Goal: Task Accomplishment & Management: Complete application form

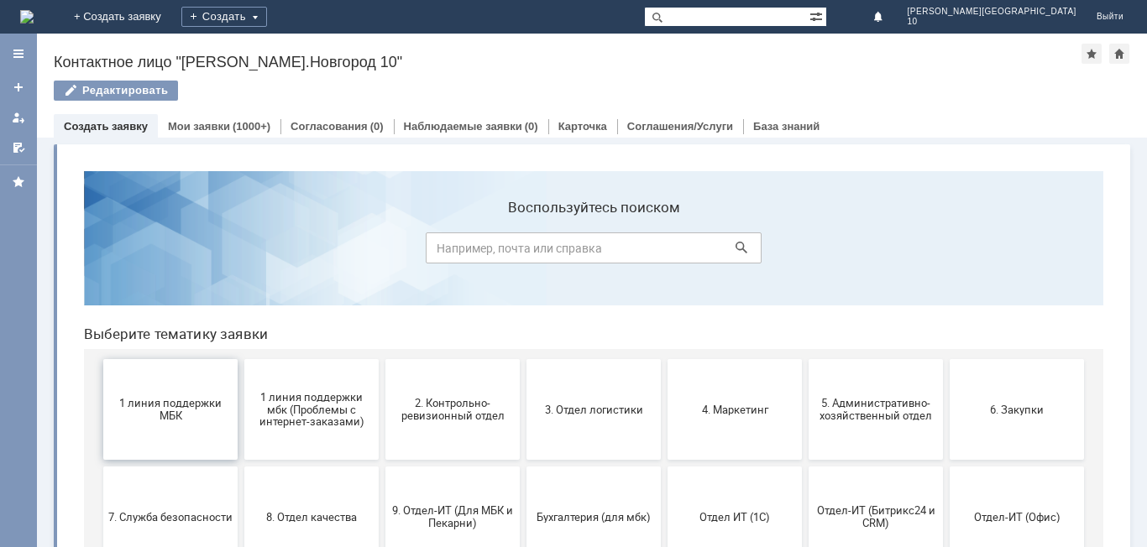
click at [148, 401] on span "1 линия поддержки МБК" at bounding box center [170, 409] width 124 height 25
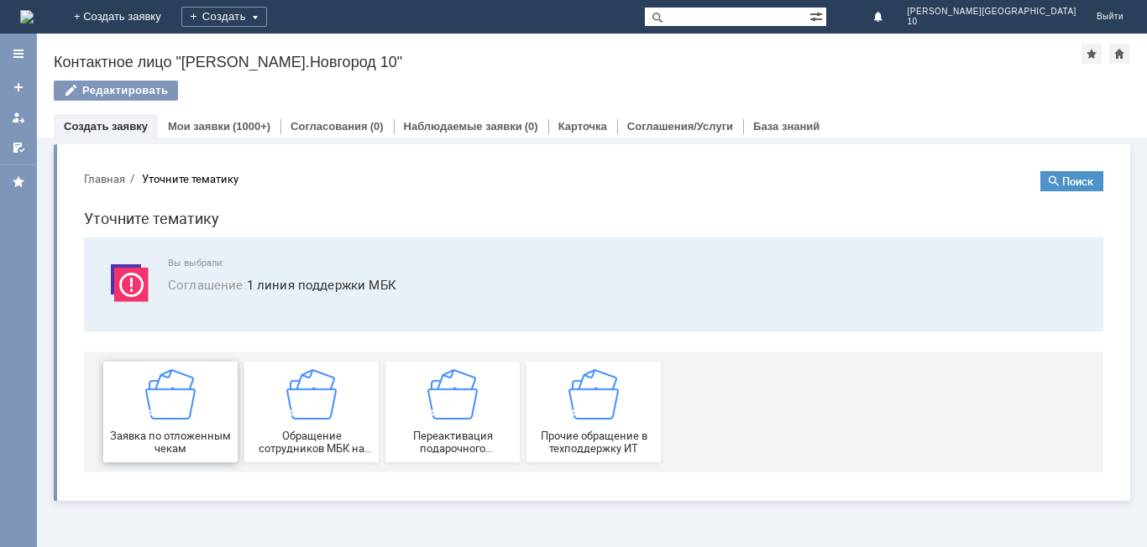
click at [148, 402] on img at bounding box center [170, 394] width 50 height 50
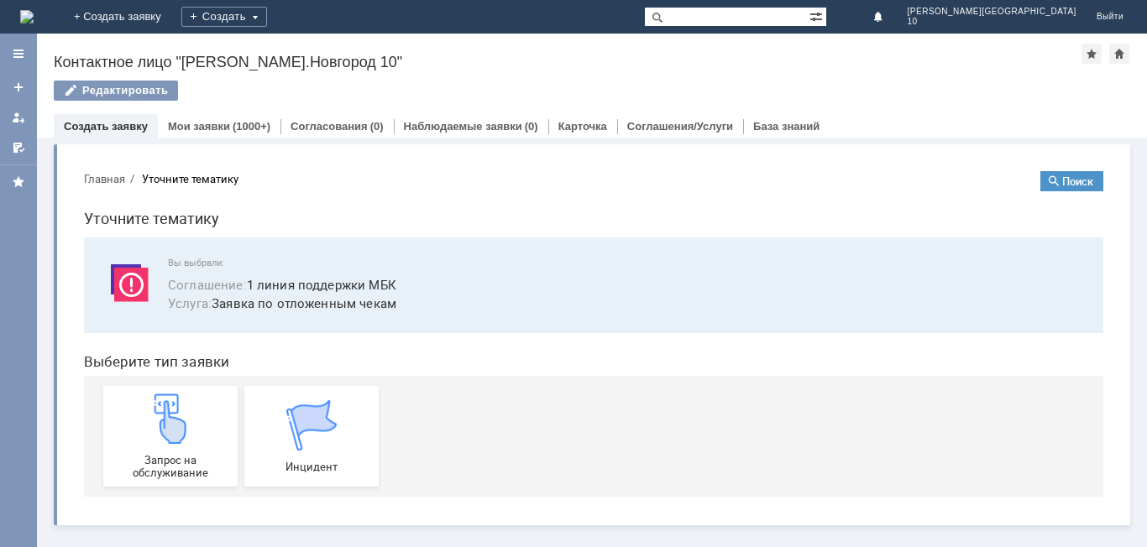
click at [148, 402] on img at bounding box center [170, 419] width 50 height 50
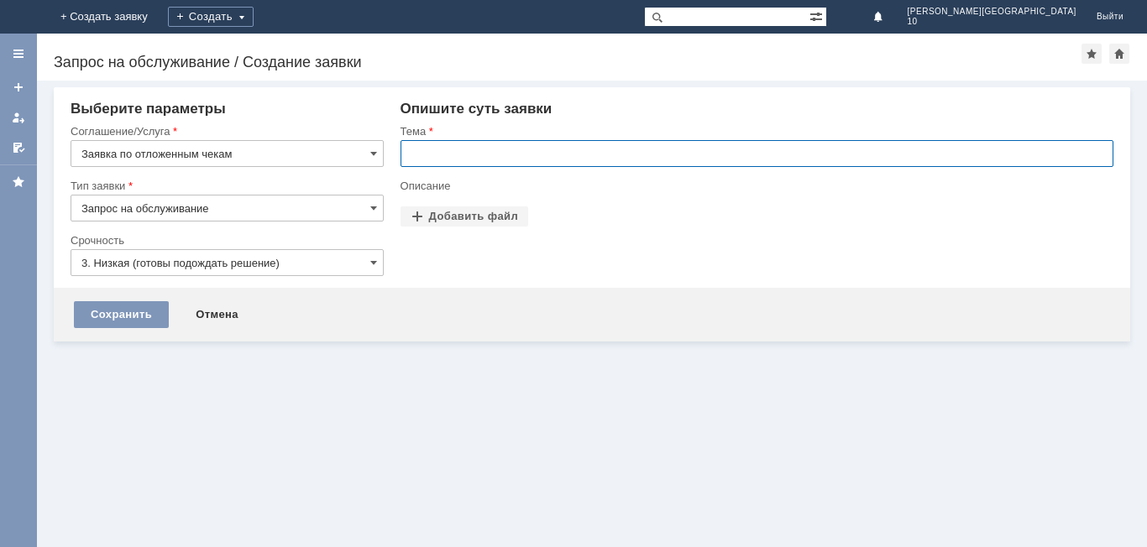
click at [421, 157] on input "text" at bounding box center [756, 153] width 713 height 27
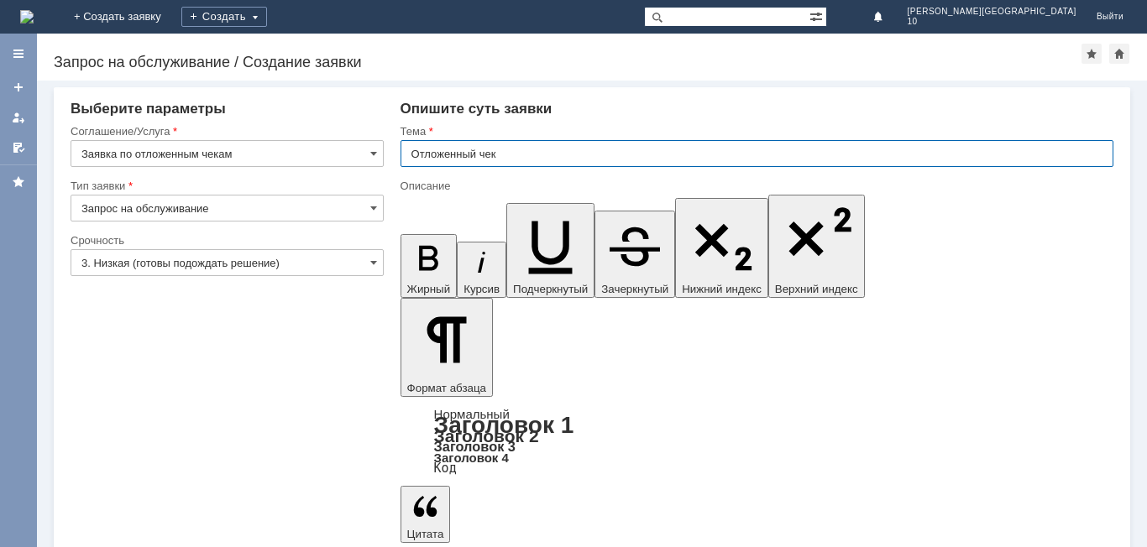
type input "Отложенный чек"
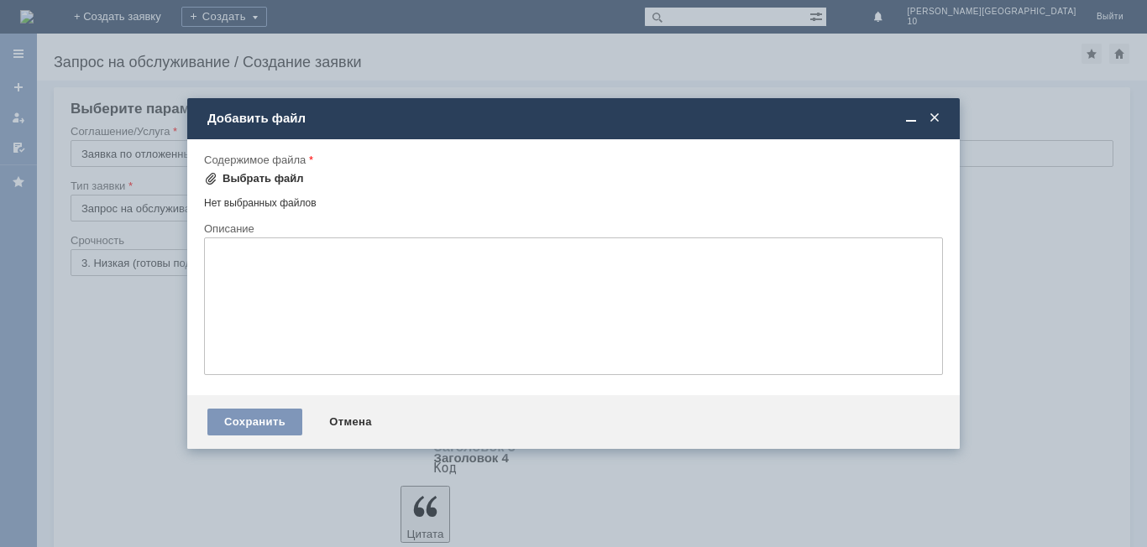
click at [254, 178] on div "Выбрать файл" at bounding box center [262, 178] width 81 height 13
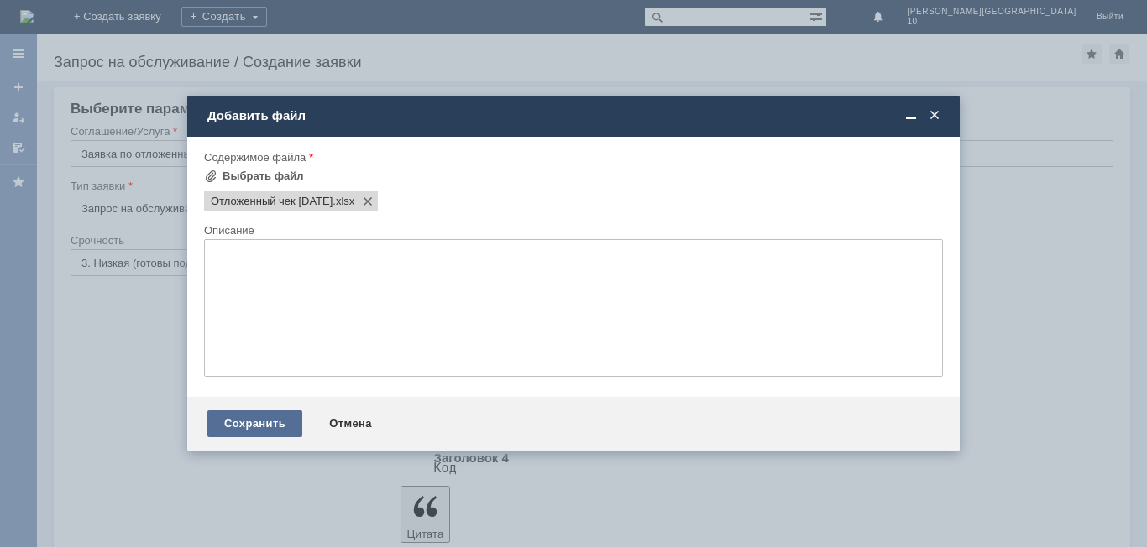
click at [269, 422] on div "Сохранить" at bounding box center [254, 424] width 95 height 27
